Goal: Check status

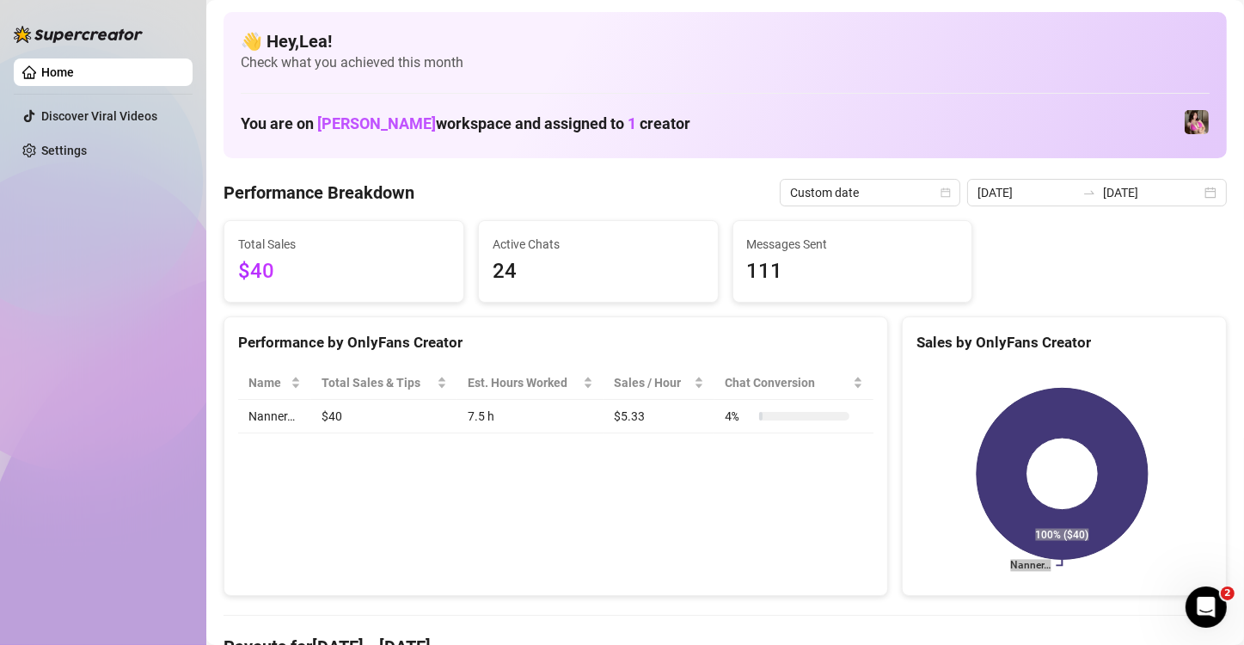
scroll to position [28, 0]
click at [1207, 188] on icon "calendar" at bounding box center [1212, 192] width 10 height 10
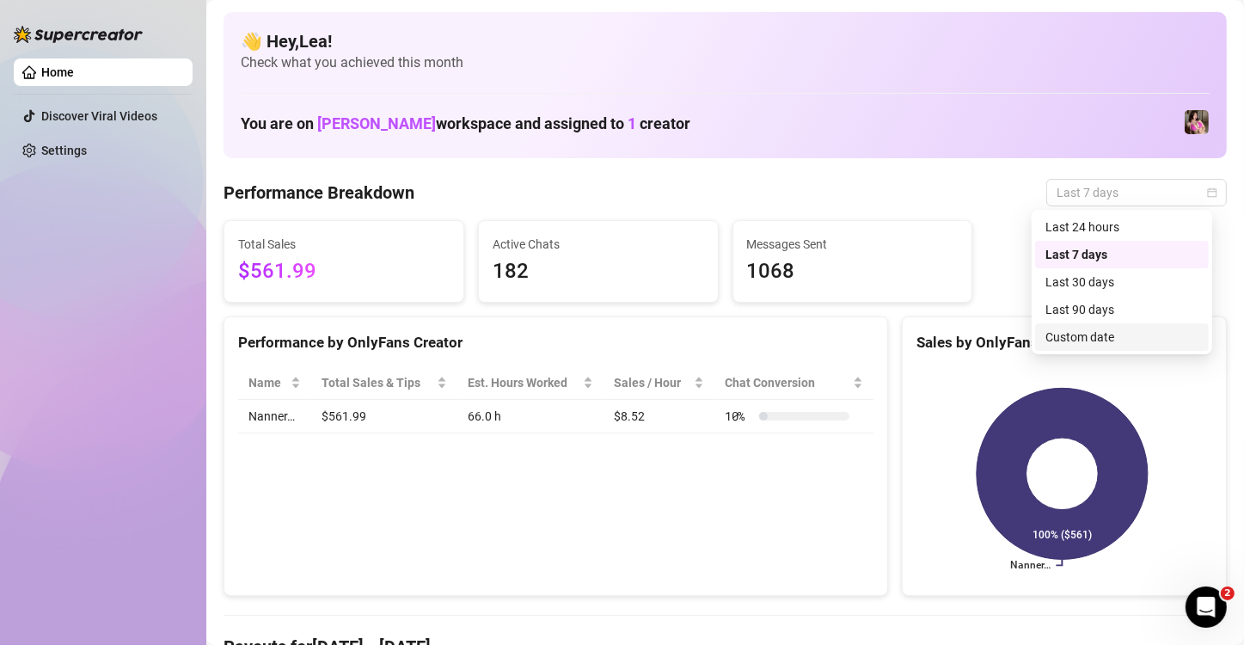
click at [1116, 337] on div "Custom date" at bounding box center [1121, 336] width 153 height 19
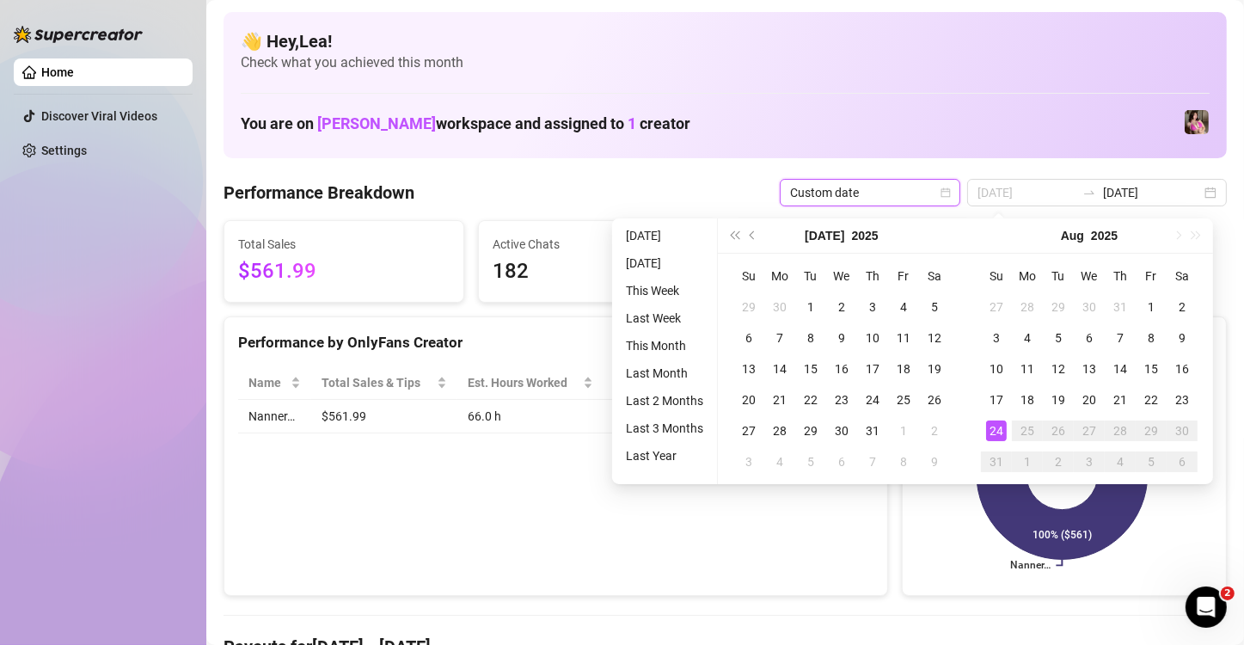
type input "[DATE]"
click at [999, 431] on div "24" at bounding box center [996, 430] width 21 height 21
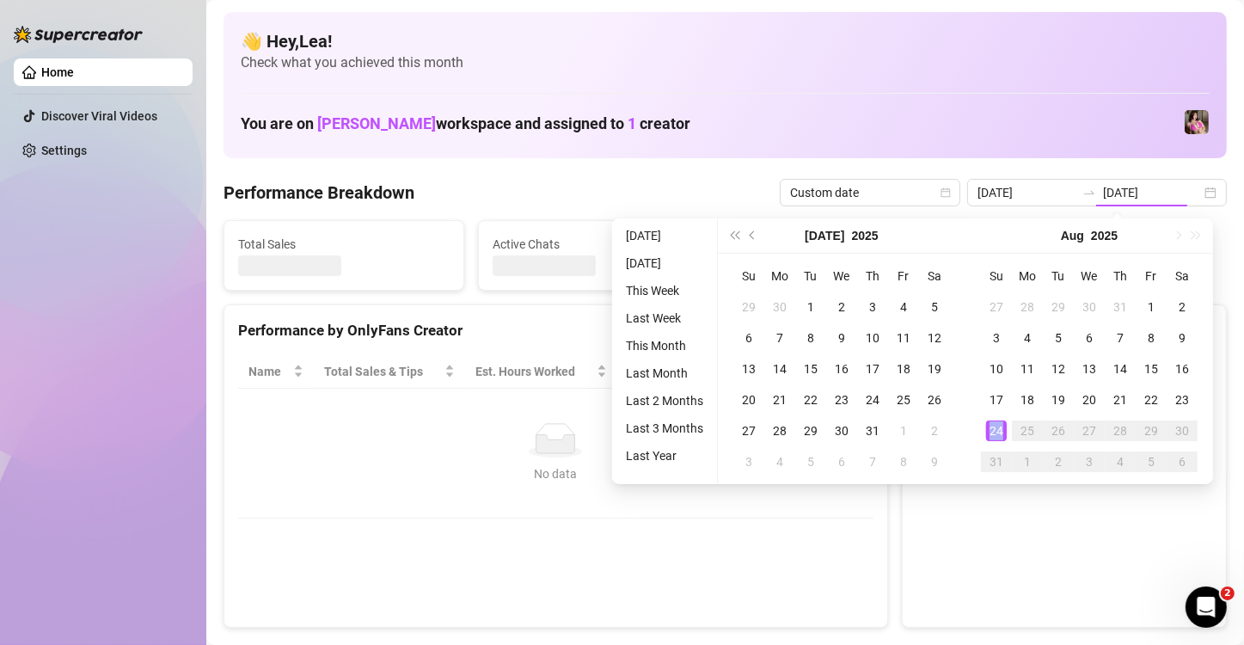
type input "[DATE]"
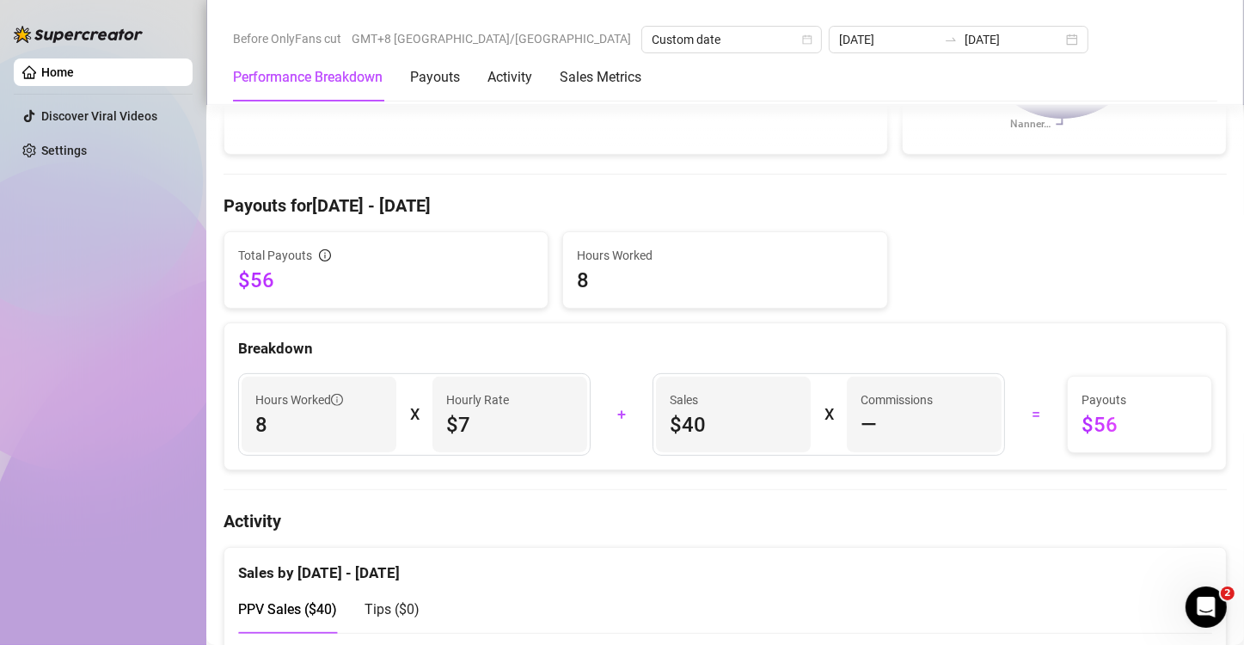
scroll to position [430, 0]
